Goal: Entertainment & Leisure: Consume media (video, audio)

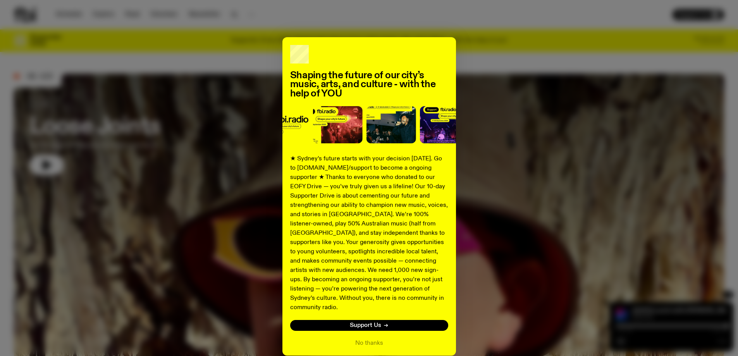
click at [193, 216] on div "Shaping the future of our city’s music, arts, and culture - with the help of YO…" at bounding box center [369, 196] width 710 height 319
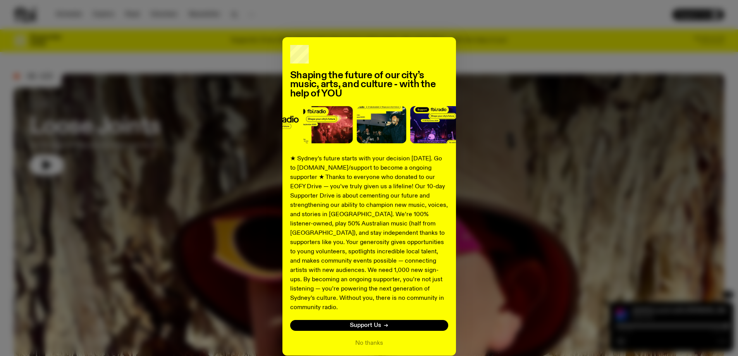
click at [384, 47] on div "Shaping the future of our city’s music, arts, and culture - with the help of YO…" at bounding box center [370, 196] width 174 height 319
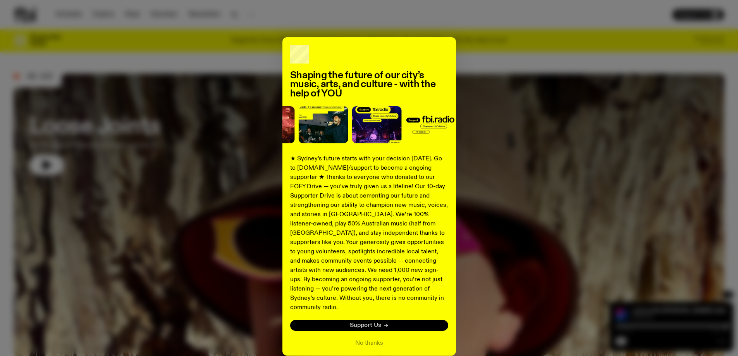
click at [368, 323] on span "Support Us" at bounding box center [365, 326] width 31 height 6
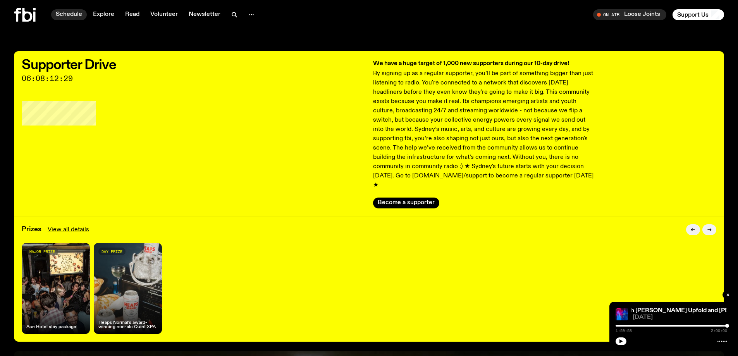
click at [76, 15] on link "Schedule" at bounding box center [69, 14] width 36 height 11
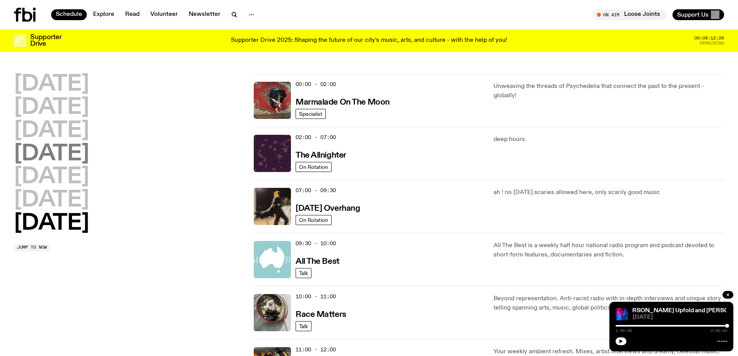
click at [72, 153] on h2 "[DATE]" at bounding box center [51, 154] width 75 height 22
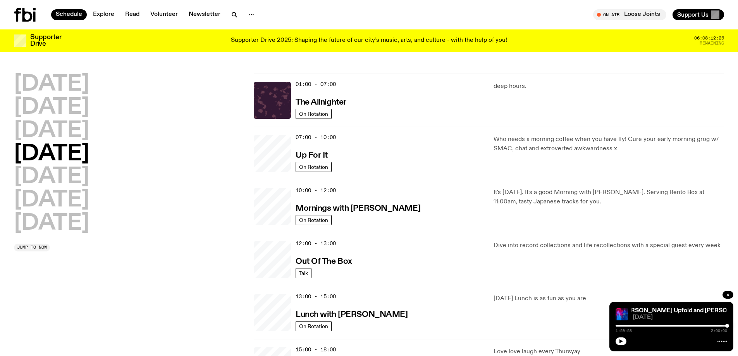
scroll to position [22, 0]
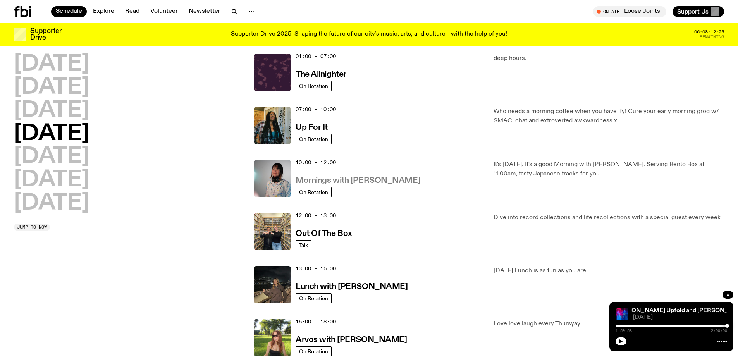
click at [347, 179] on h3 "Mornings with [PERSON_NAME]" at bounding box center [358, 181] width 125 height 8
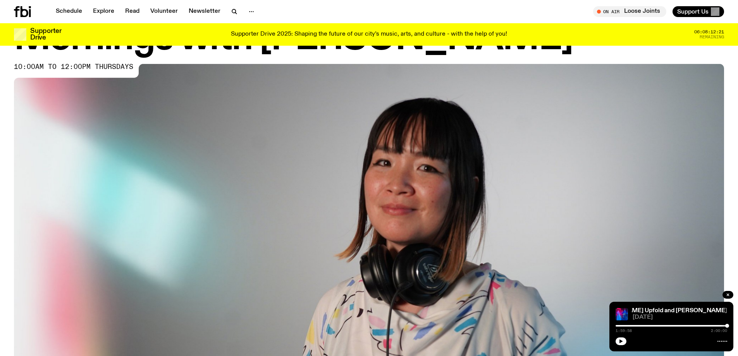
scroll to position [190, 0]
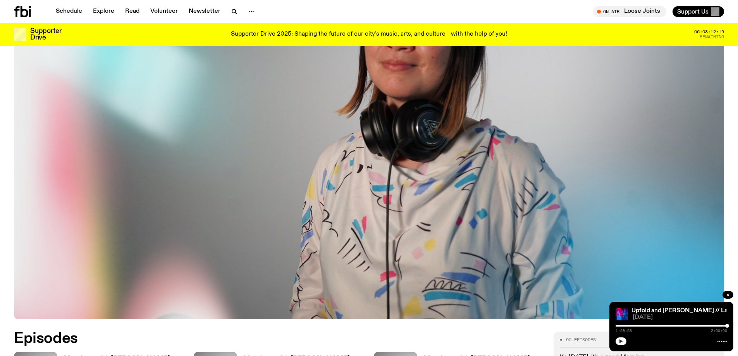
click at [623, 342] on icon "button" at bounding box center [621, 341] width 5 height 5
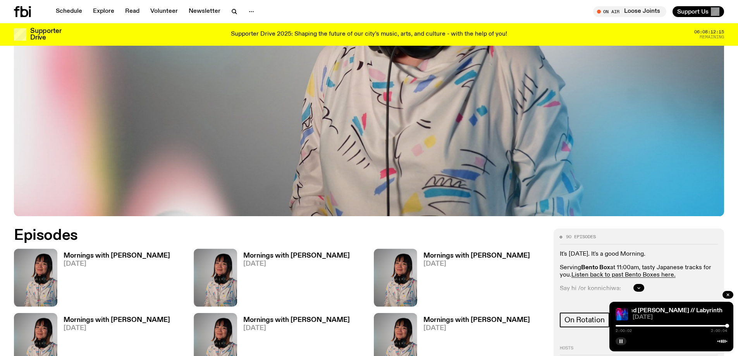
scroll to position [388, 0]
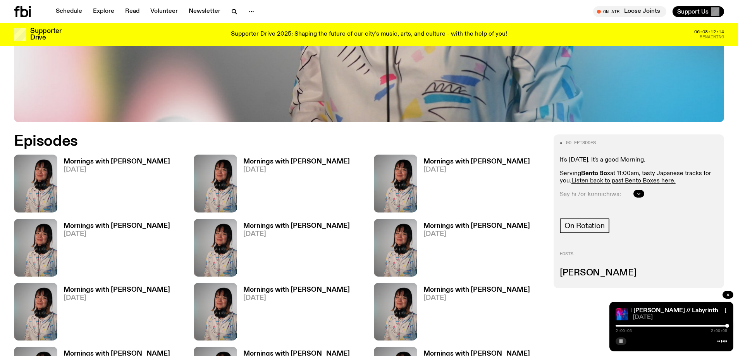
click at [63, 179] on link "Mornings with [PERSON_NAME] [DATE]" at bounding box center [113, 186] width 113 height 54
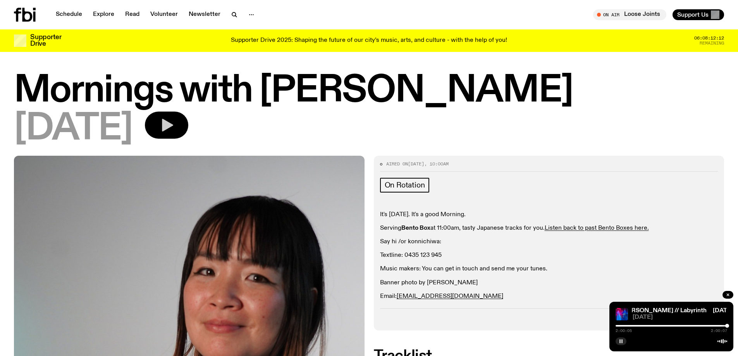
click at [188, 122] on button "button" at bounding box center [166, 125] width 43 height 27
